Goal: Download file/media

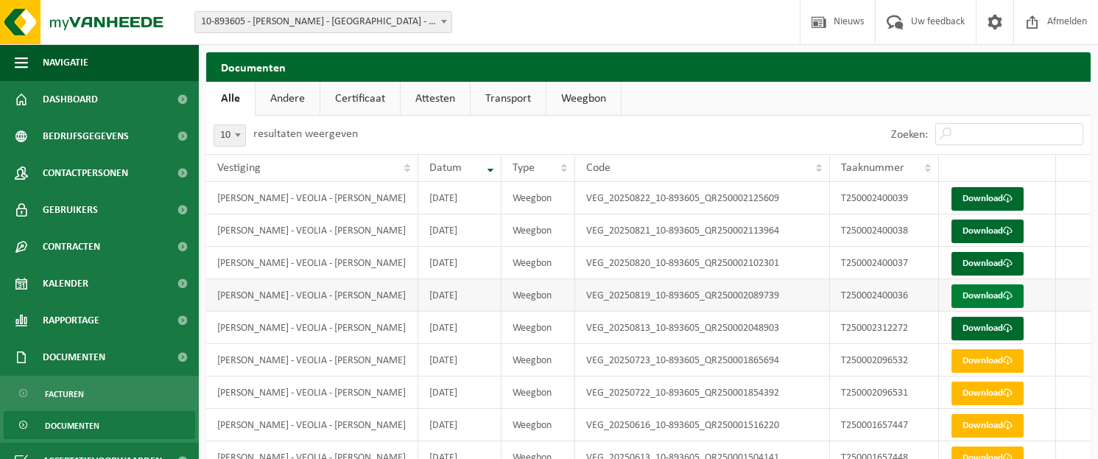
click at [964, 295] on link "Download" at bounding box center [987, 296] width 72 height 24
click at [977, 266] on link "Download" at bounding box center [987, 264] width 72 height 24
click at [979, 228] on link "Download" at bounding box center [987, 231] width 72 height 24
click at [990, 197] on link "Download" at bounding box center [987, 199] width 72 height 24
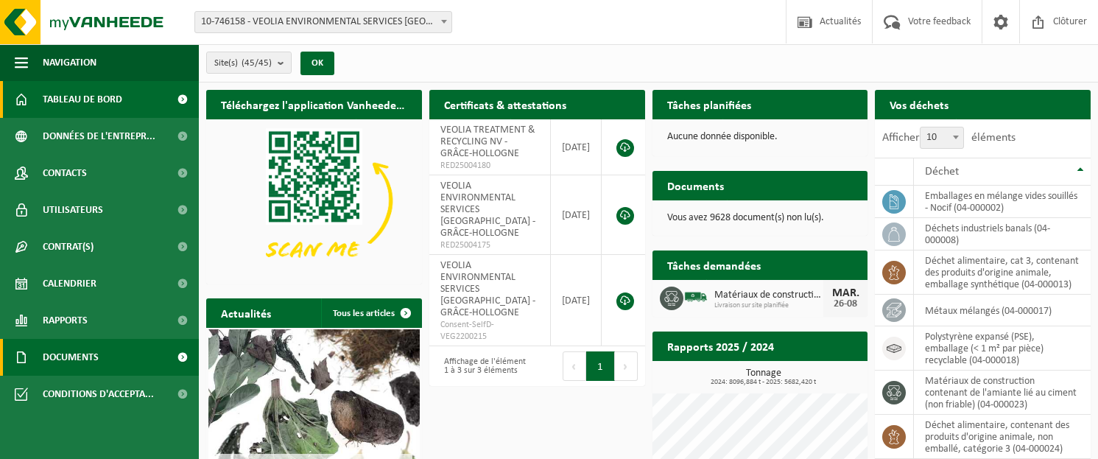
click at [81, 353] on span "Documents" at bounding box center [71, 357] width 56 height 37
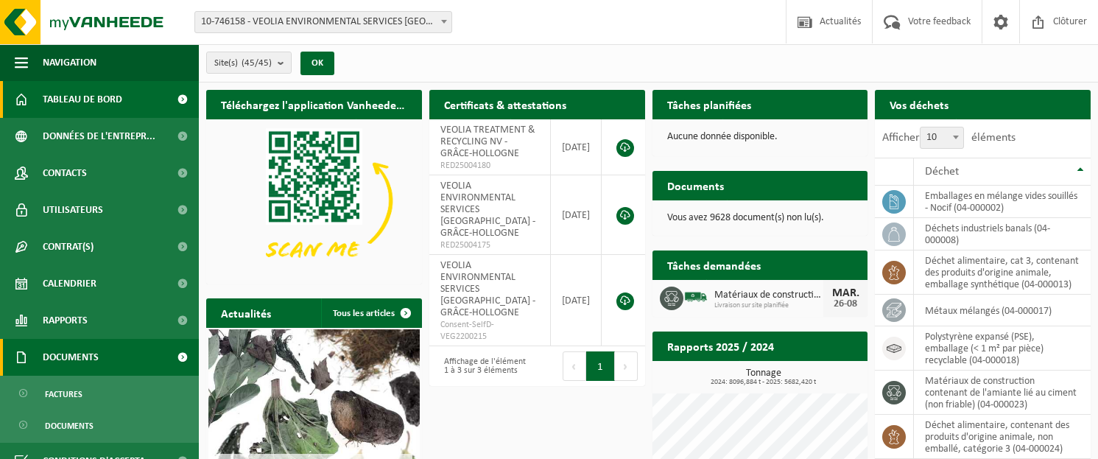
scroll to position [21, 0]
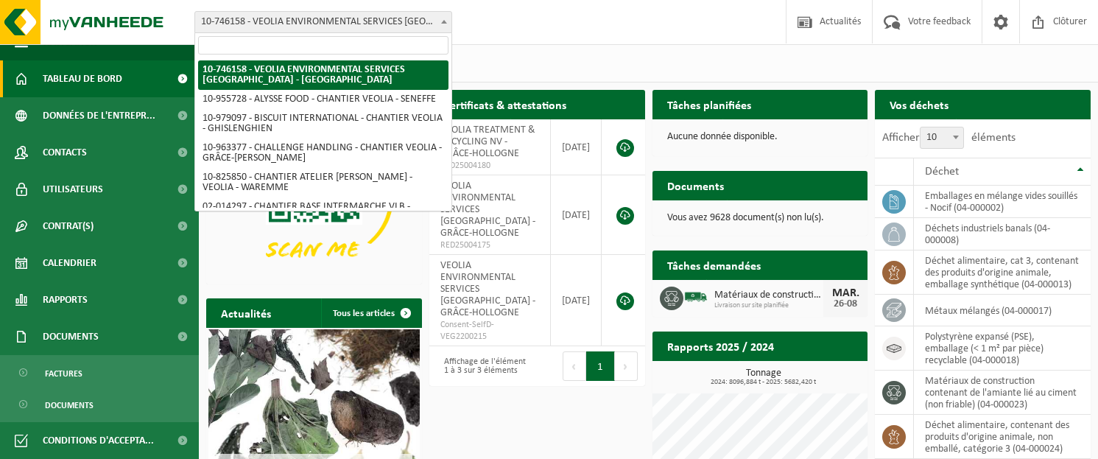
click at [378, 31] on span "10-746158 - VEOLIA ENVIRONMENTAL SERVICES [GEOGRAPHIC_DATA] - [GEOGRAPHIC_DATA]" at bounding box center [323, 22] width 256 height 21
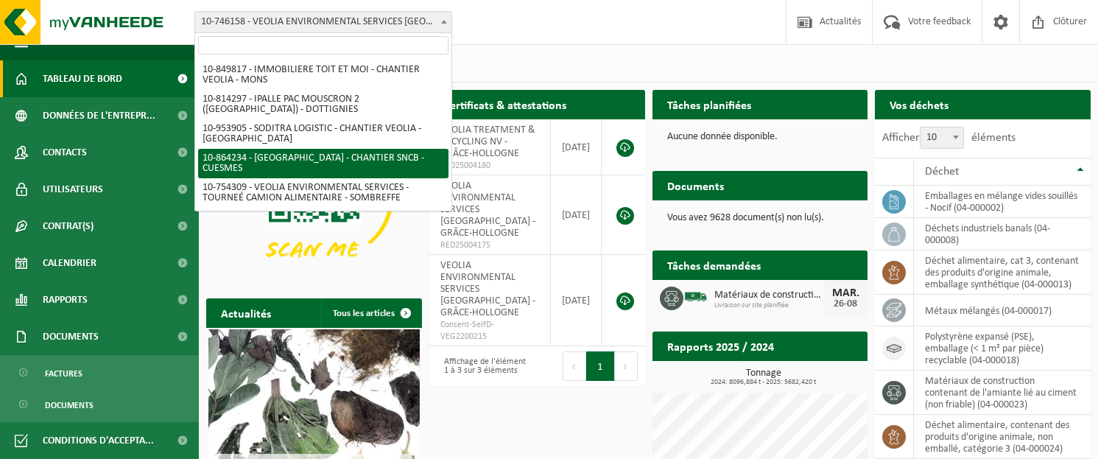
scroll to position [736, 0]
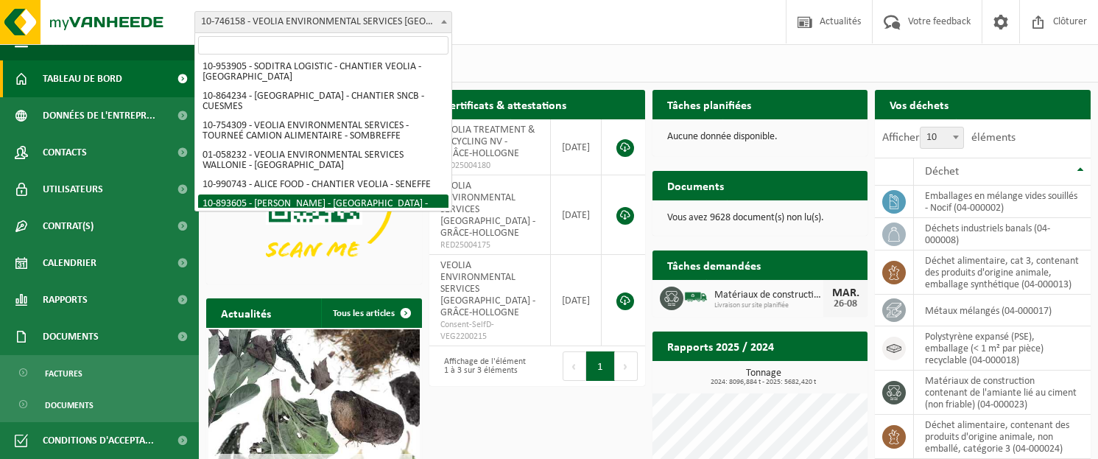
select select "115895"
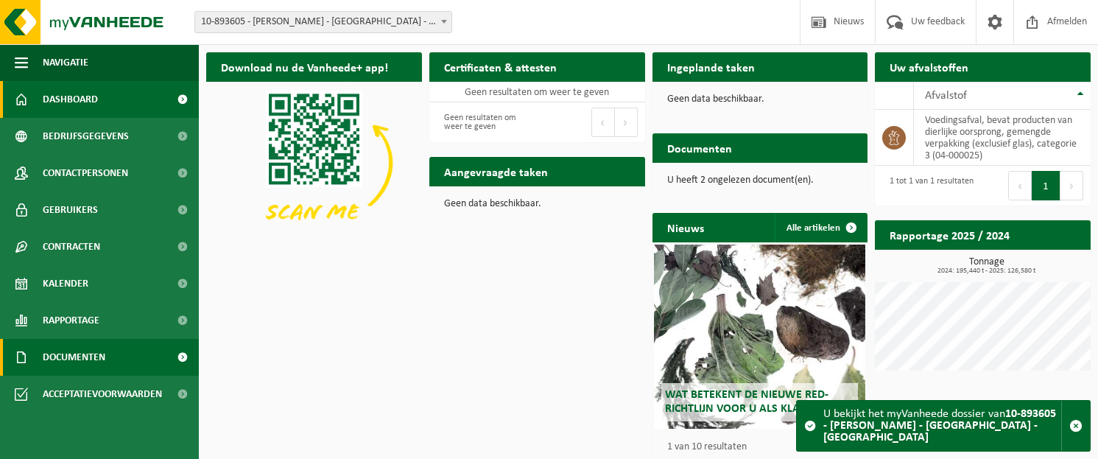
click at [100, 359] on span "Documenten" at bounding box center [74, 357] width 63 height 37
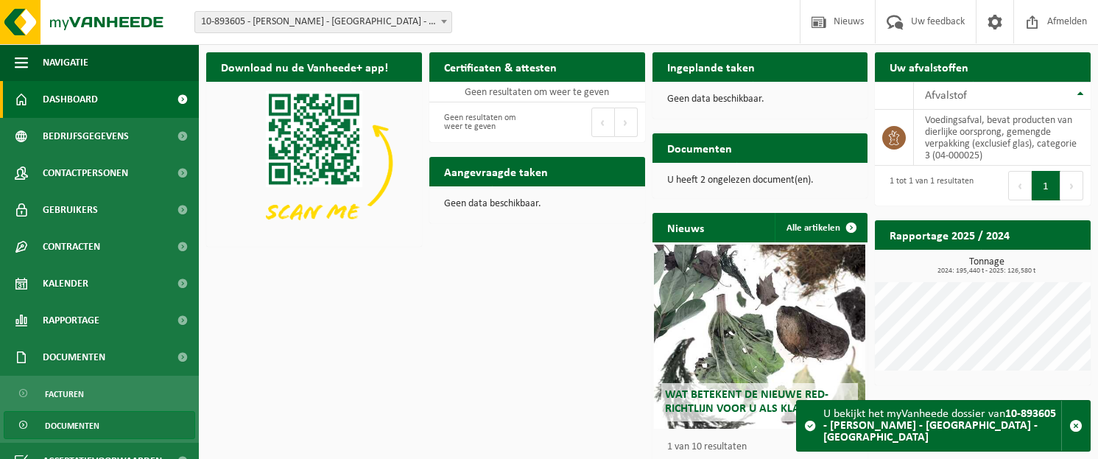
click at [111, 422] on link "Documenten" at bounding box center [99, 425] width 191 height 28
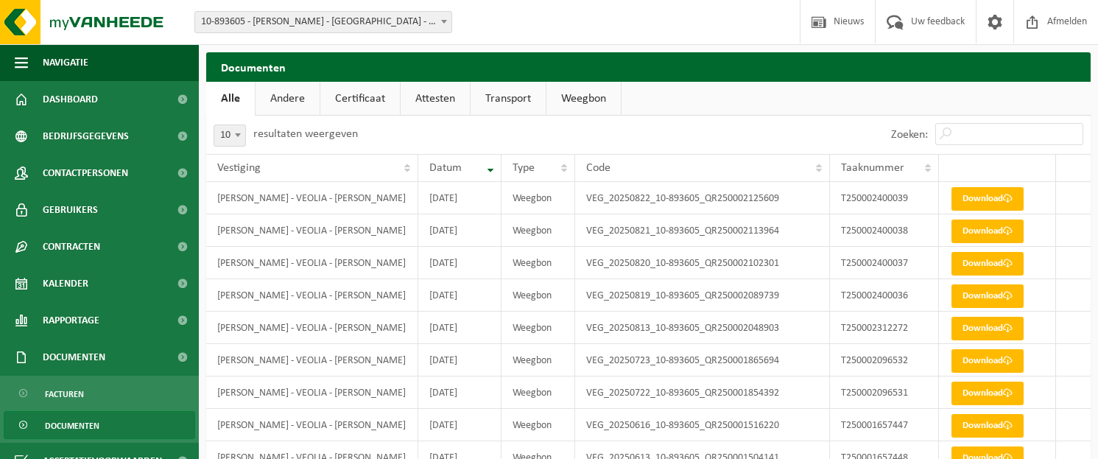
click at [1049, 101] on ul "Alle Andere Certificaat Attesten Transport Weegbon" at bounding box center [648, 99] width 884 height 34
